Goal: Information Seeking & Learning: Find specific page/section

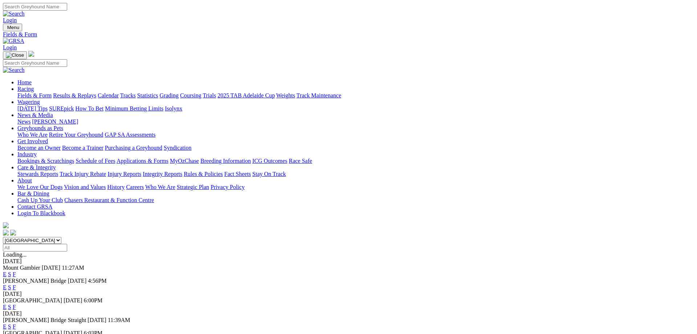
click at [16, 323] on link "F" at bounding box center [14, 326] width 3 height 6
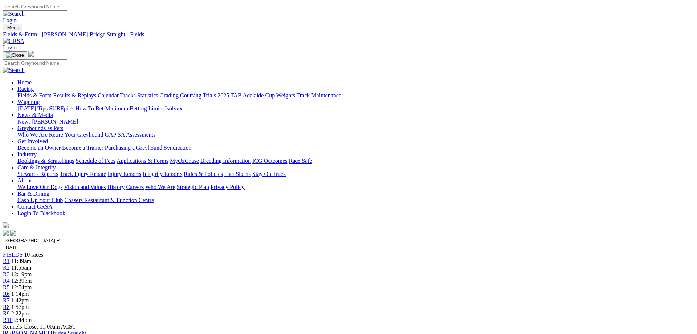
click at [10, 264] on link "R2" at bounding box center [6, 267] width 7 height 6
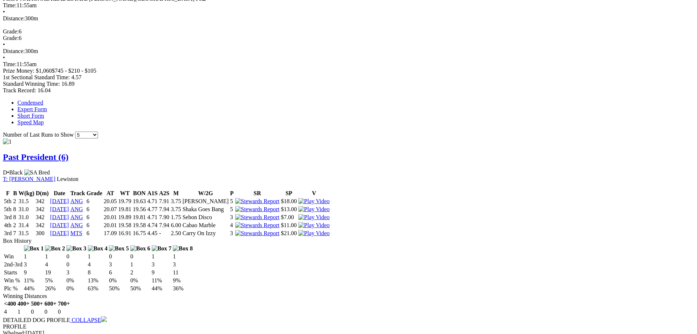
scroll to position [444, 0]
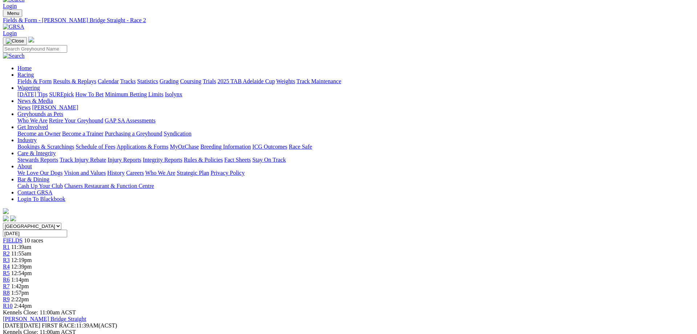
scroll to position [0, 0]
